Goal: Check status: Verify the current state of an ongoing process or item

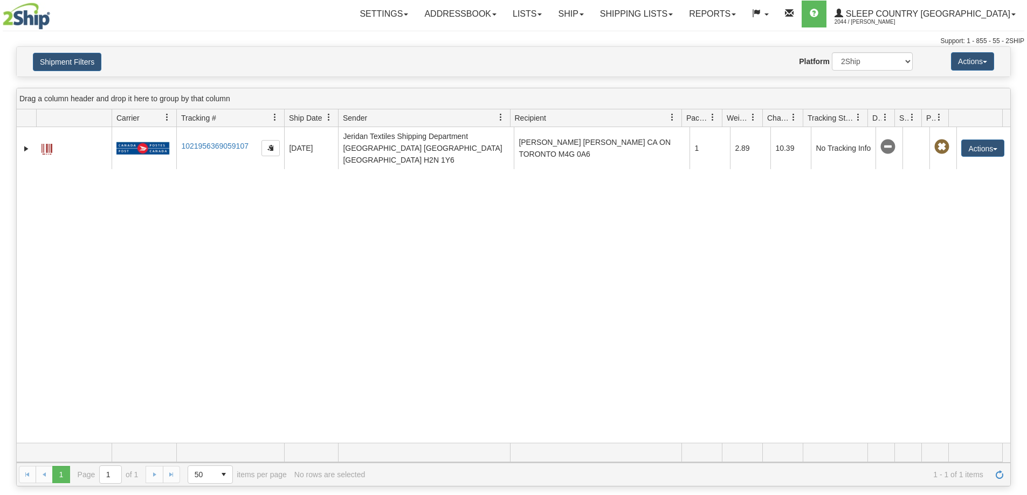
click at [681, 11] on link "Shipping lists" at bounding box center [636, 14] width 89 height 27
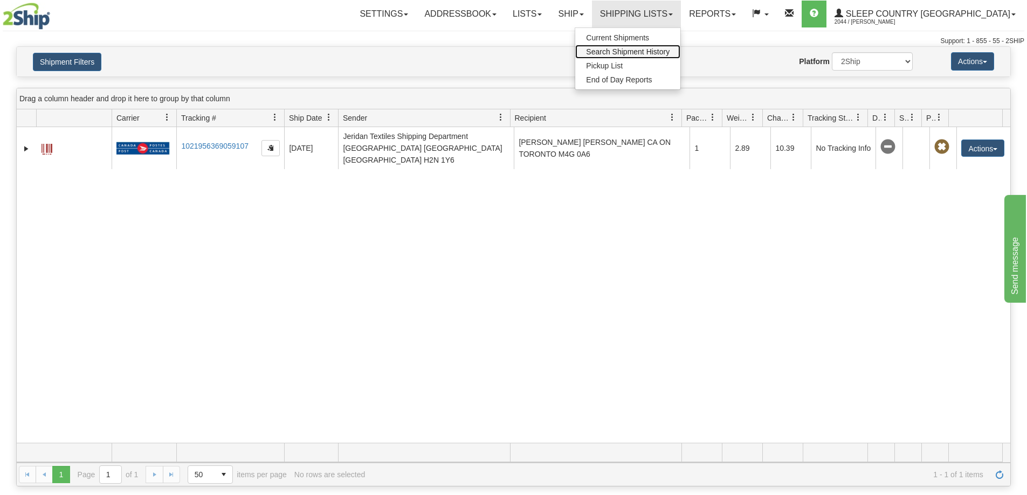
drag, startPoint x: 687, startPoint y: 45, endPoint x: 683, endPoint y: 50, distance: 6.1
click at [680, 46] on link "Search Shipment History" at bounding box center [627, 52] width 105 height 14
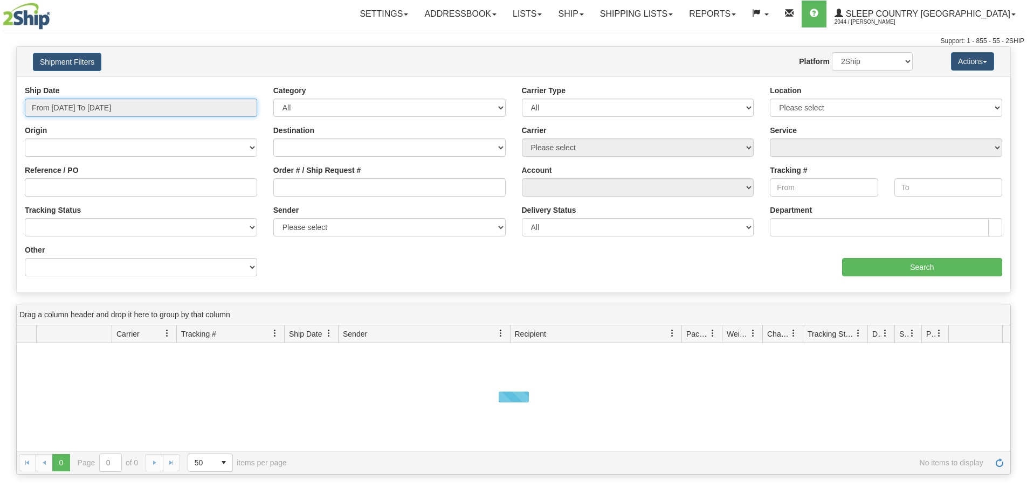
drag, startPoint x: 0, startPoint y: 0, endPoint x: 54, endPoint y: 111, distance: 123.4
click at [54, 107] on input "From 08/09/2025 To 08/10/2025" at bounding box center [141, 108] width 232 height 18
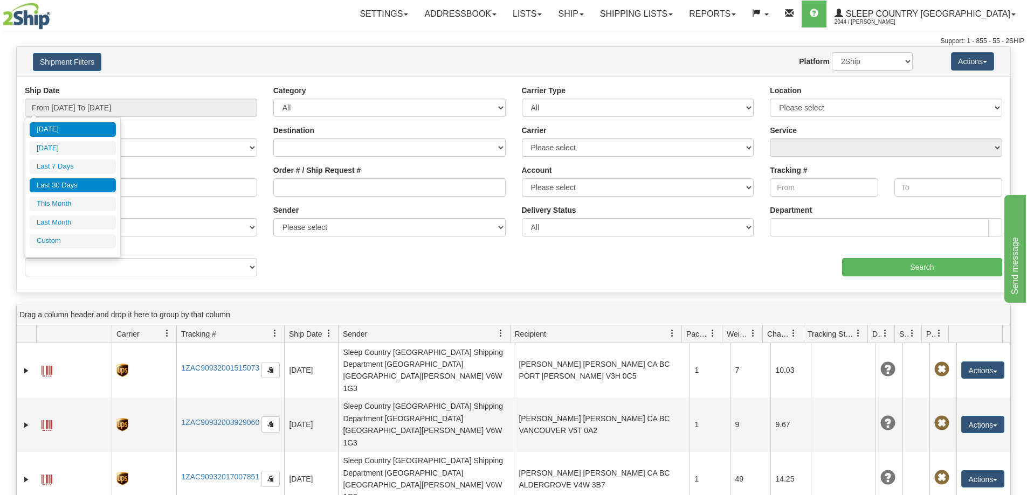
click at [55, 190] on li "Last 30 Days" at bounding box center [73, 185] width 86 height 15
type input "From [DATE] To [DATE]"
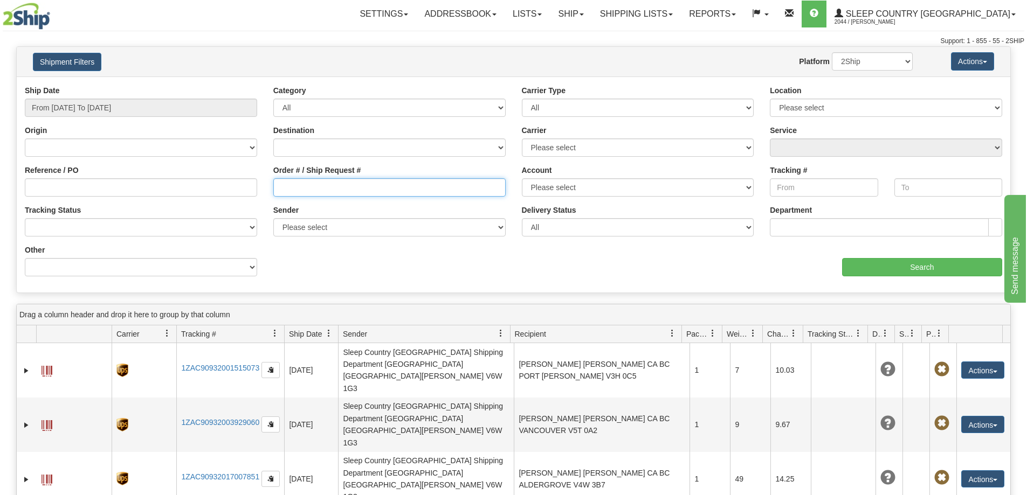
click at [282, 188] on input "Order # / Ship Request #" at bounding box center [389, 187] width 232 height 18
paste input "9000H942898"
type input "9000H942898"
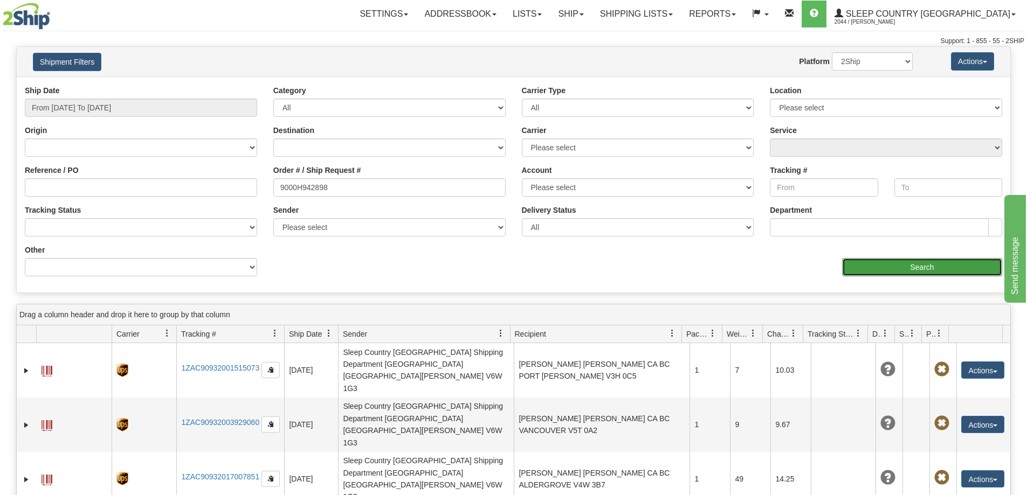
click at [886, 264] on input "Search" at bounding box center [922, 267] width 160 height 18
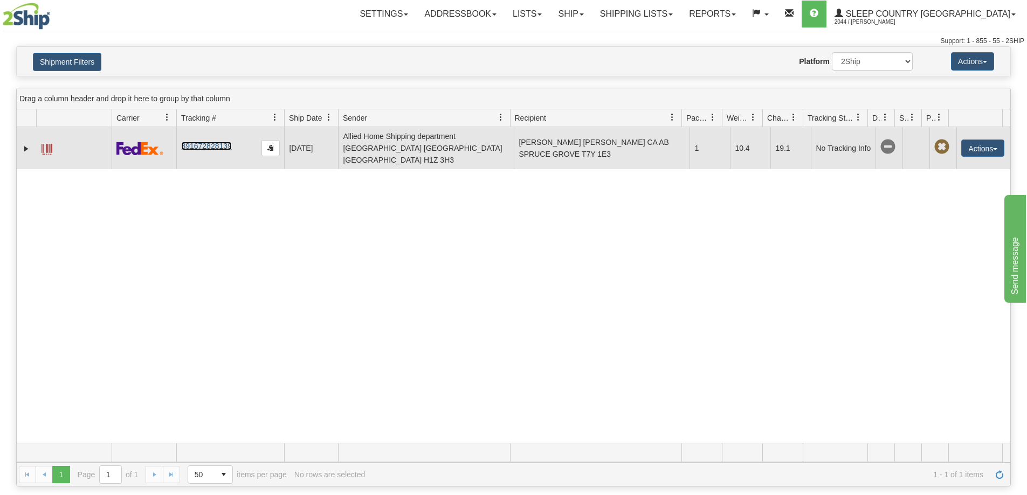
click at [206, 142] on link "391672828139" at bounding box center [206, 146] width 50 height 9
